Goal: Task Accomplishment & Management: Manage account settings

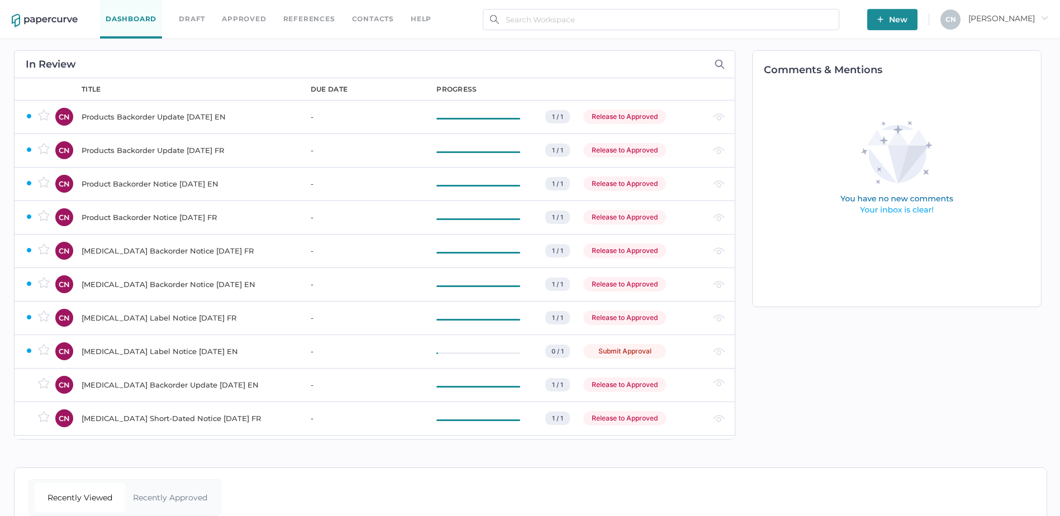
click at [624, 115] on div "Release to Approved" at bounding box center [624, 116] width 83 height 15
click at [596, 150] on div "Release to Approved" at bounding box center [624, 150] width 83 height 15
click at [619, 179] on div "Release to Approved" at bounding box center [624, 184] width 83 height 15
click at [600, 211] on div "Release to Approved" at bounding box center [624, 217] width 83 height 15
click at [609, 246] on div "Release to Approved" at bounding box center [624, 251] width 83 height 15
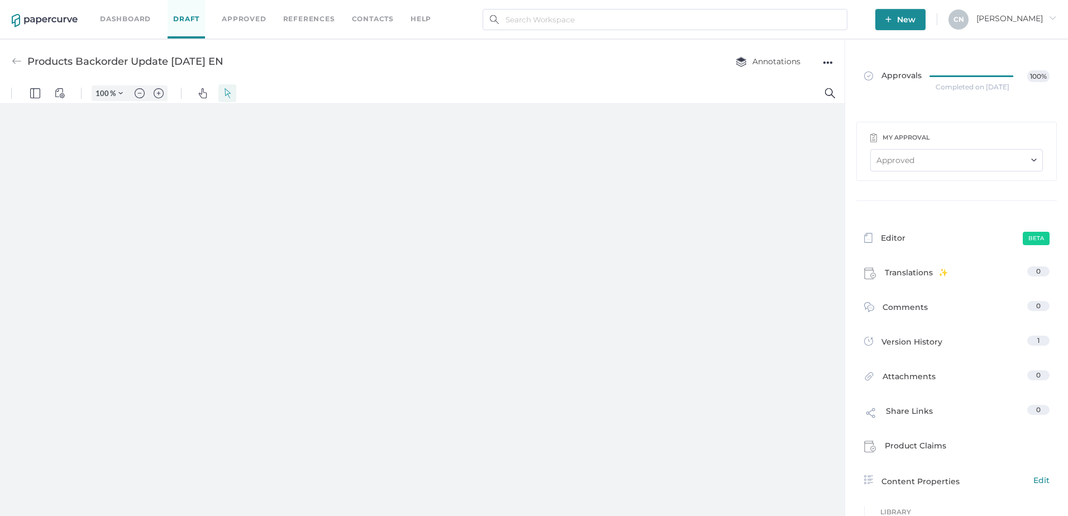
type input "133"
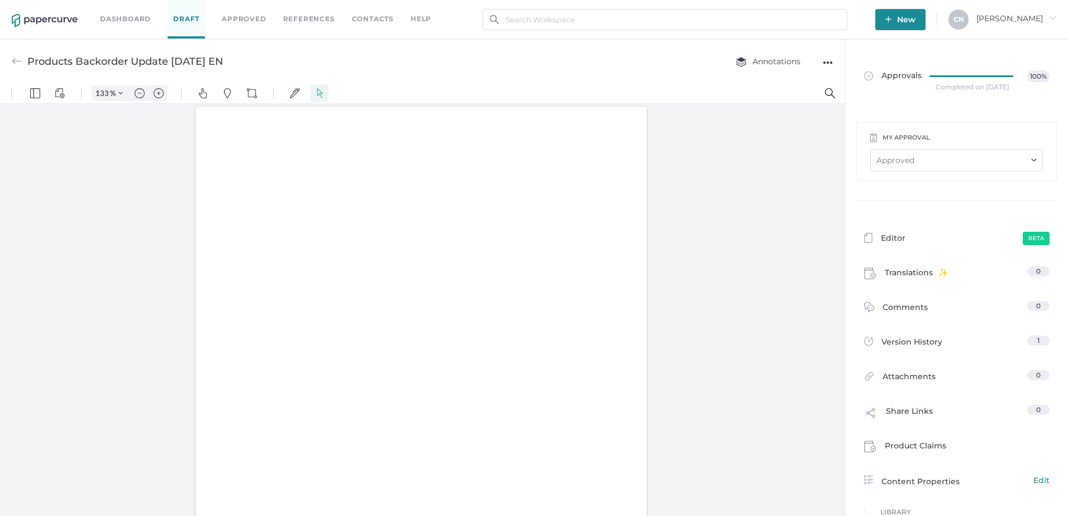
scroll to position [1, 0]
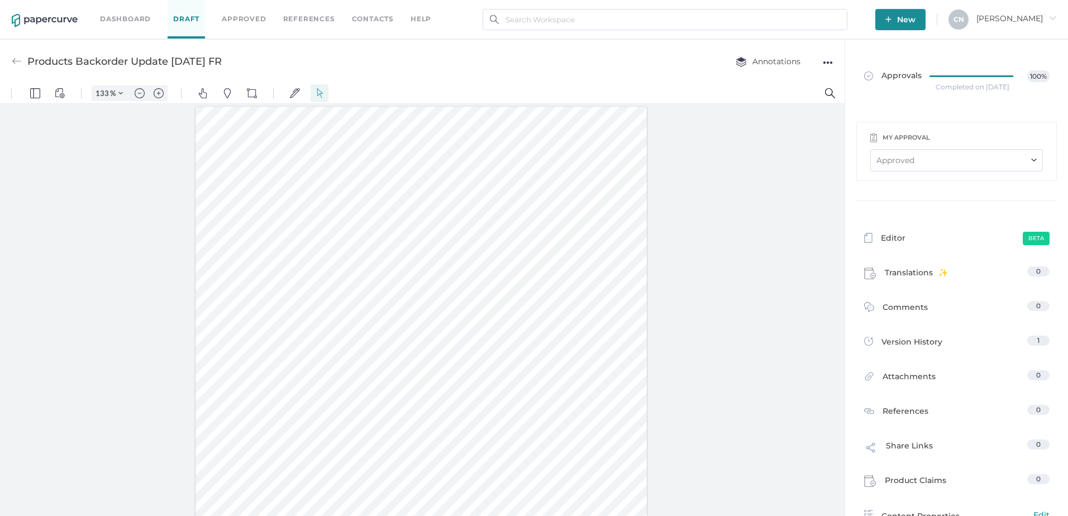
scroll to position [1, 0]
